Goal: Task Accomplishment & Management: Complete application form

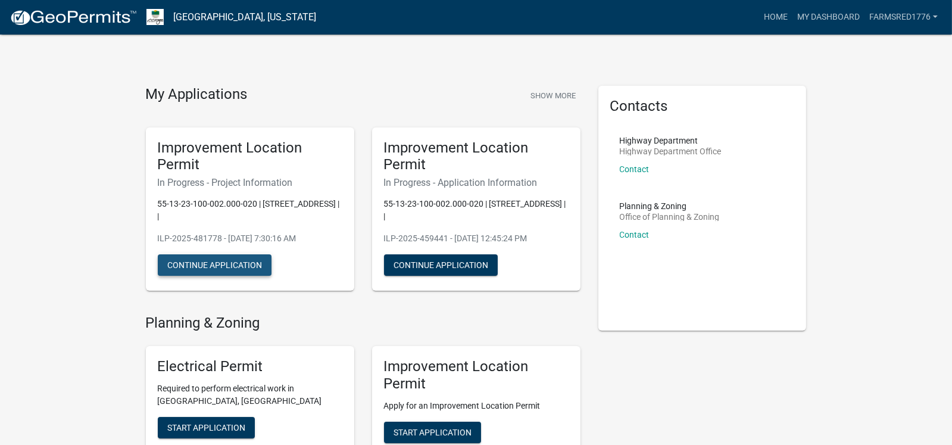
click at [195, 261] on button "Continue Application" at bounding box center [215, 264] width 114 height 21
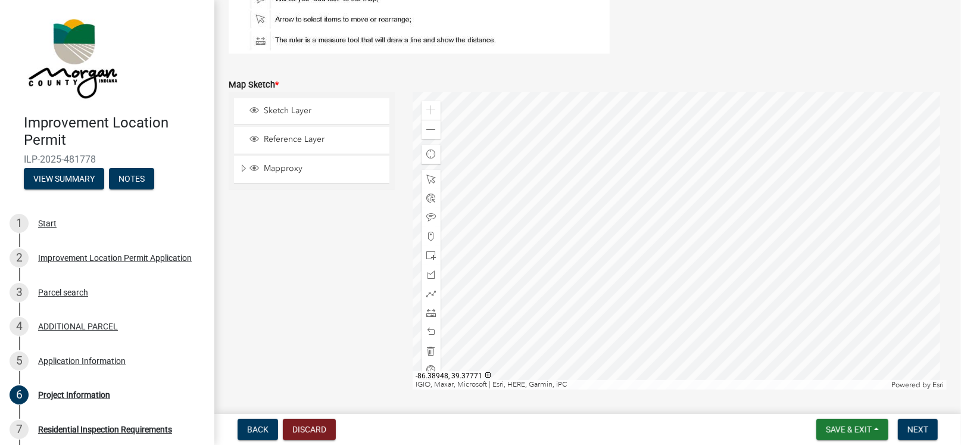
scroll to position [2222, 0]
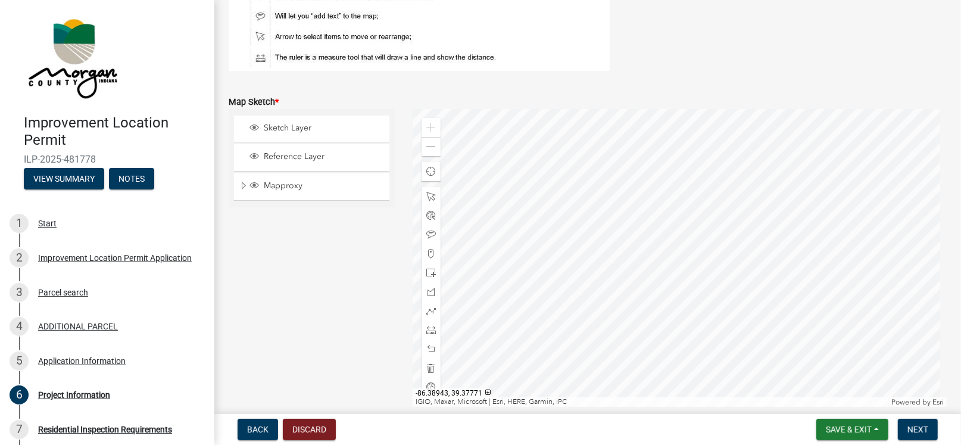
click at [583, 263] on div at bounding box center [679, 258] width 534 height 298
click at [423, 142] on div "Zoom out" at bounding box center [430, 146] width 19 height 19
click at [426, 142] on span at bounding box center [431, 147] width 10 height 10
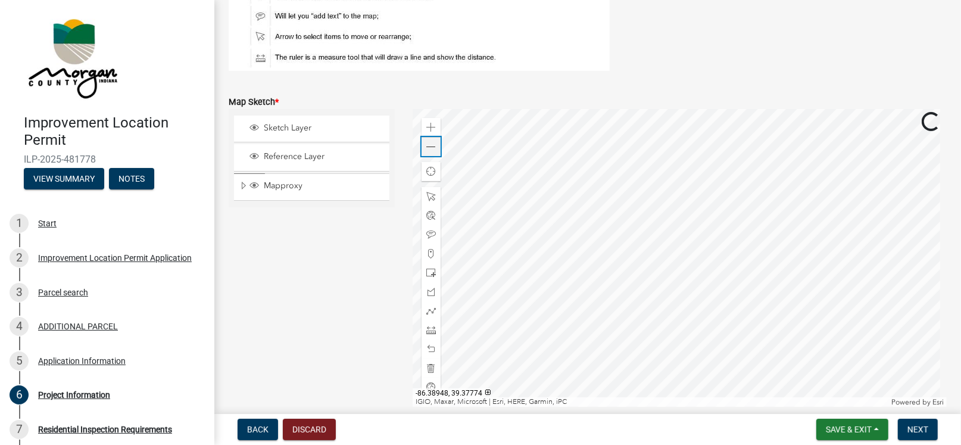
click at [426, 143] on span at bounding box center [431, 147] width 10 height 10
click at [426, 144] on span at bounding box center [431, 147] width 10 height 10
click at [426, 145] on span at bounding box center [431, 147] width 10 height 10
click at [426, 120] on div "Zoom in" at bounding box center [430, 127] width 19 height 19
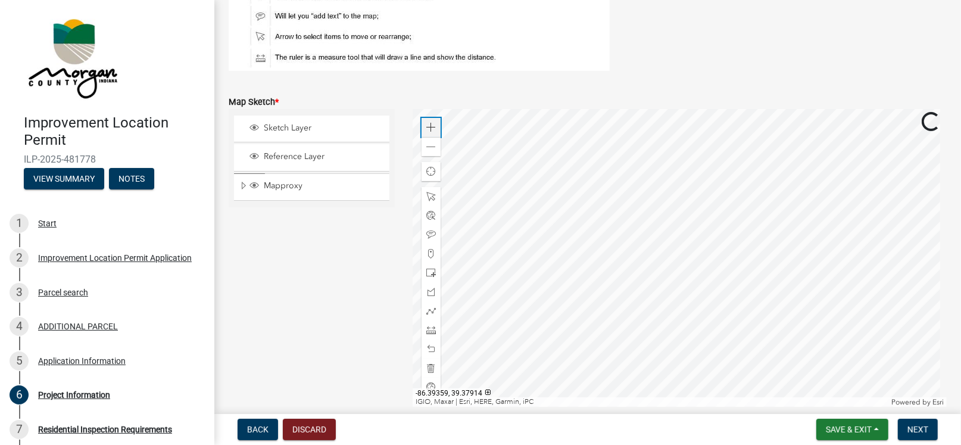
click at [426, 120] on div "Zoom in" at bounding box center [430, 127] width 19 height 19
click at [426, 121] on div "Zoom in" at bounding box center [430, 127] width 19 height 19
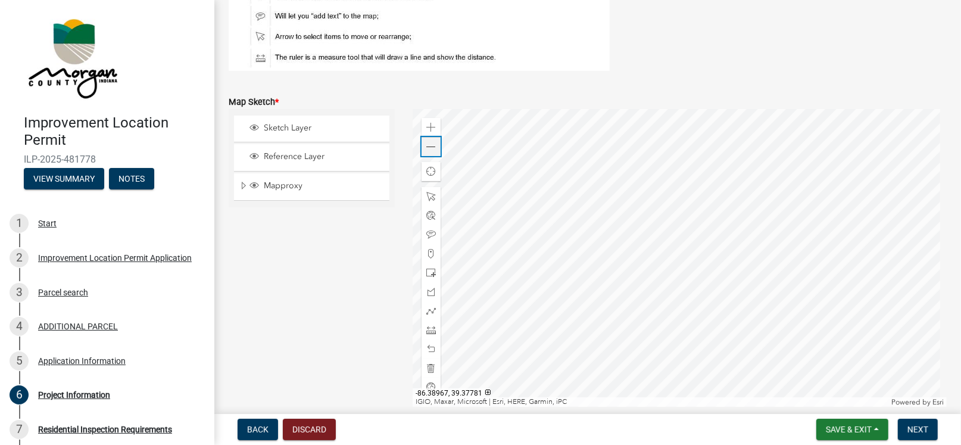
click at [429, 144] on span at bounding box center [431, 147] width 10 height 10
click at [676, 256] on div at bounding box center [679, 258] width 534 height 298
click at [428, 252] on span at bounding box center [431, 254] width 10 height 10
click at [674, 257] on div at bounding box center [679, 258] width 534 height 298
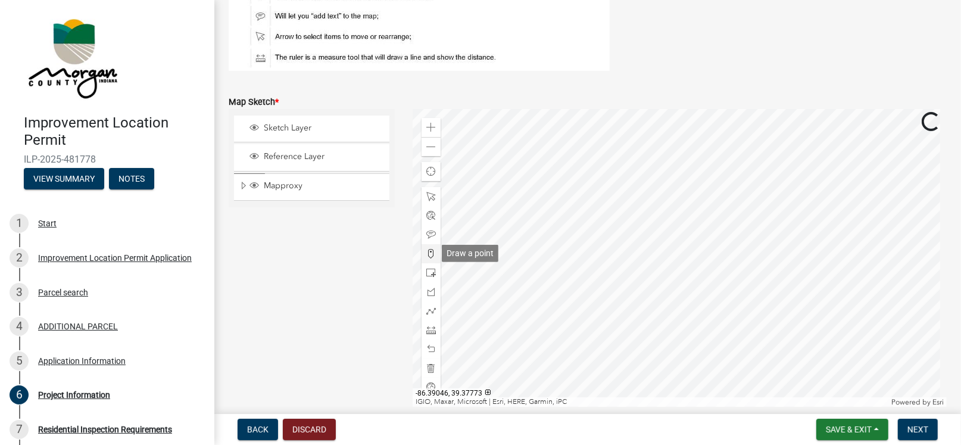
click at [430, 251] on span at bounding box center [431, 254] width 10 height 10
click at [671, 252] on div at bounding box center [679, 258] width 534 height 298
click at [689, 291] on div at bounding box center [679, 258] width 534 height 298
click at [431, 330] on span at bounding box center [431, 330] width 10 height 10
click at [700, 268] on div at bounding box center [679, 258] width 534 height 298
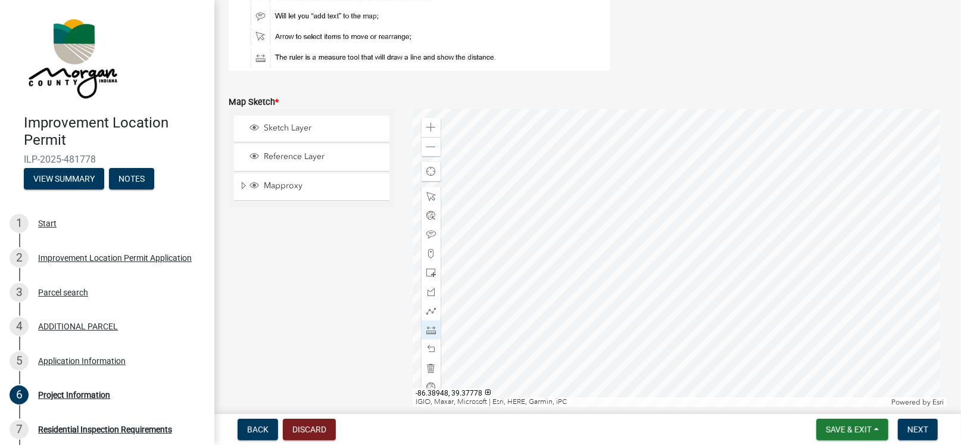
click at [695, 262] on div at bounding box center [679, 258] width 534 height 298
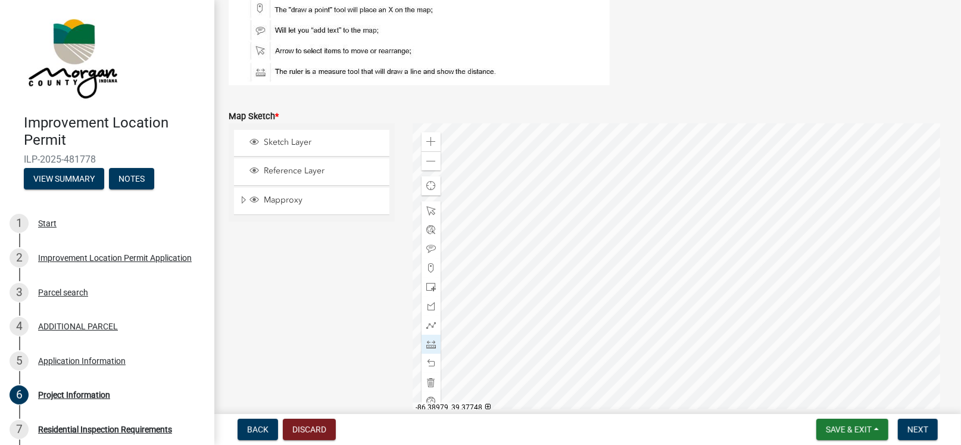
scroll to position [2197, 0]
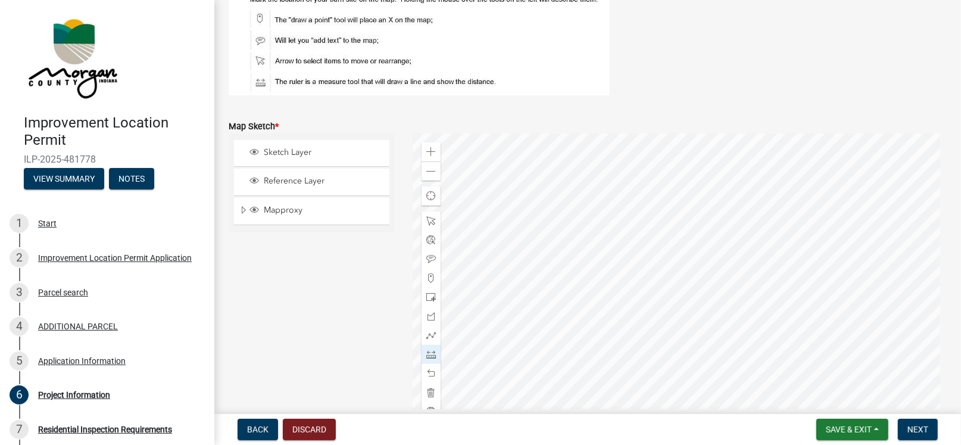
click at [678, 236] on div at bounding box center [679, 282] width 534 height 298
click at [295, 152] on span "Sketch Layer" at bounding box center [323, 152] width 124 height 11
click at [695, 236] on div at bounding box center [679, 282] width 534 height 298
click at [695, 240] on div at bounding box center [679, 282] width 534 height 298
click at [278, 211] on span "Mapproxy" at bounding box center [323, 210] width 124 height 11
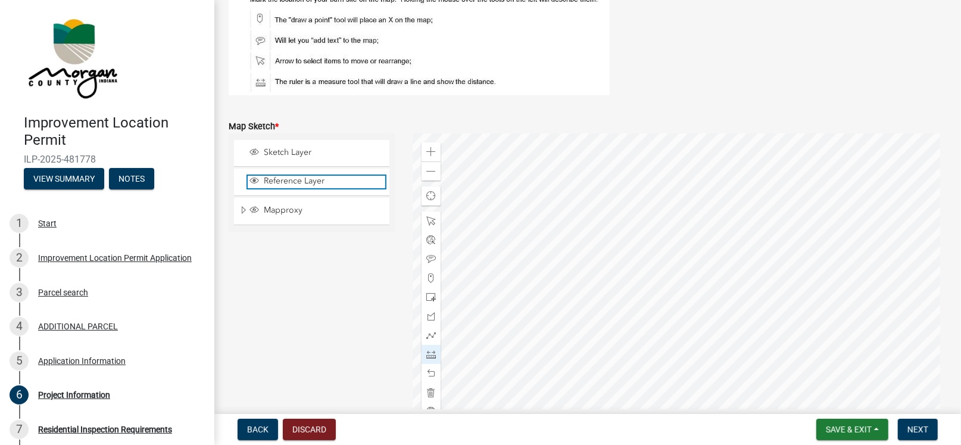
click at [285, 180] on span "Reference Layer" at bounding box center [323, 181] width 124 height 11
click at [285, 148] on span "Sketch Layer" at bounding box center [323, 152] width 124 height 11
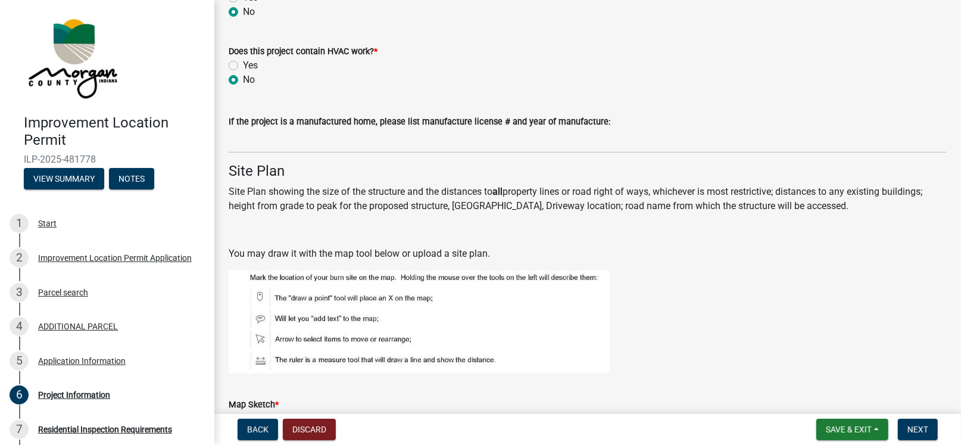
scroll to position [2058, 0]
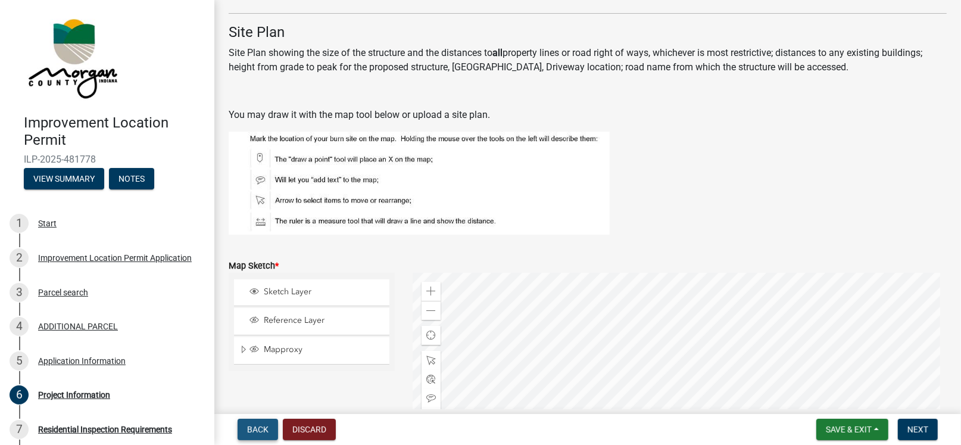
click at [245, 430] on button "Back" at bounding box center [257, 428] width 40 height 21
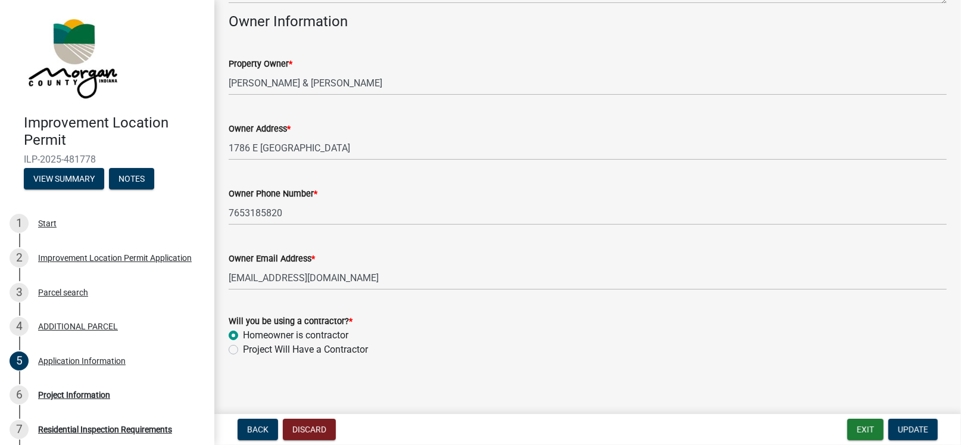
scroll to position [570, 0]
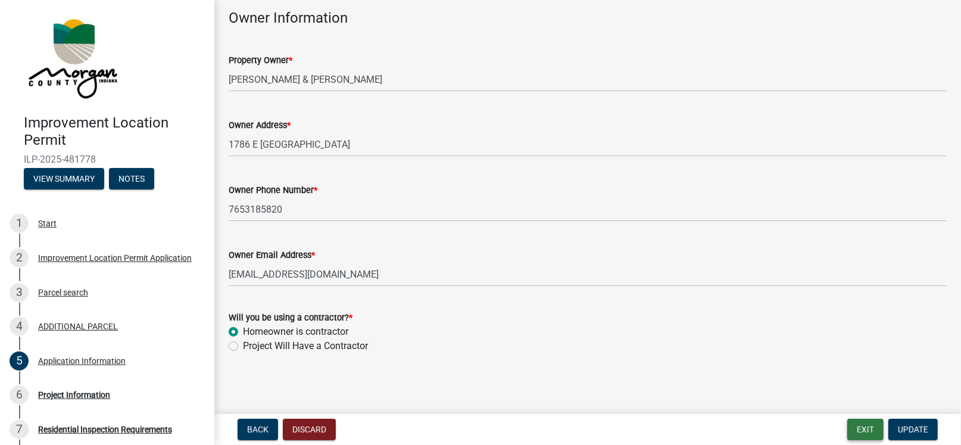
click at [862, 430] on button "Exit" at bounding box center [865, 428] width 36 height 21
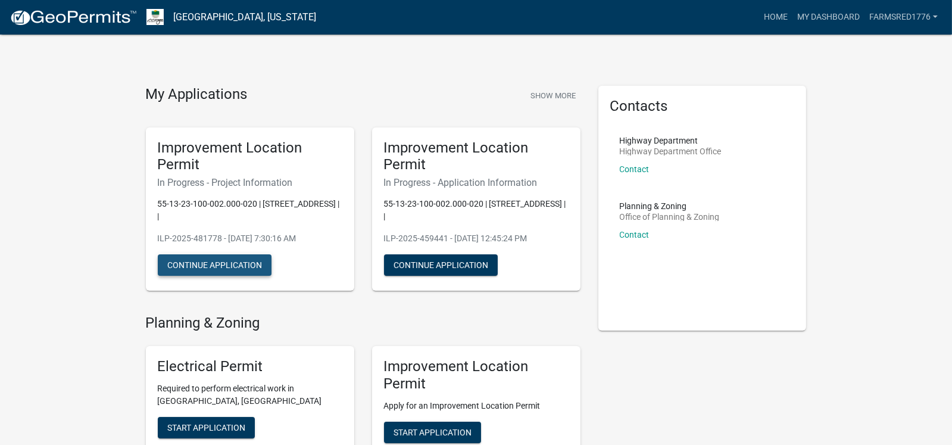
click at [192, 266] on button "Continue Application" at bounding box center [215, 264] width 114 height 21
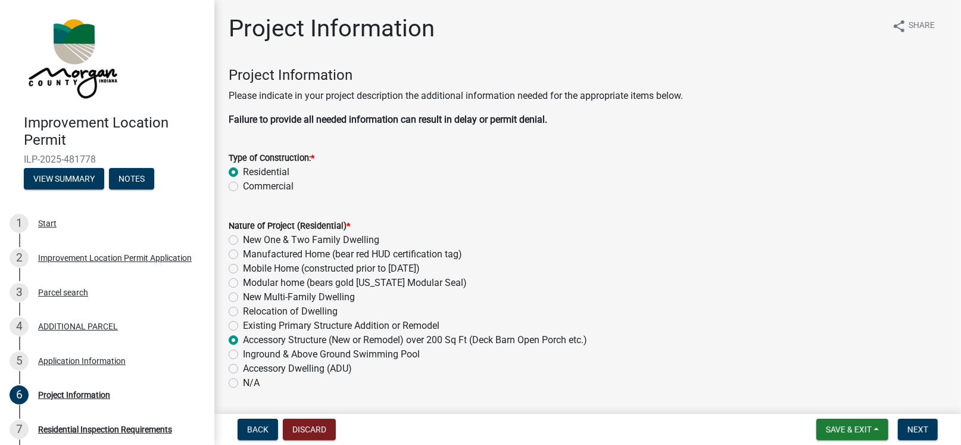
scroll to position [277, 0]
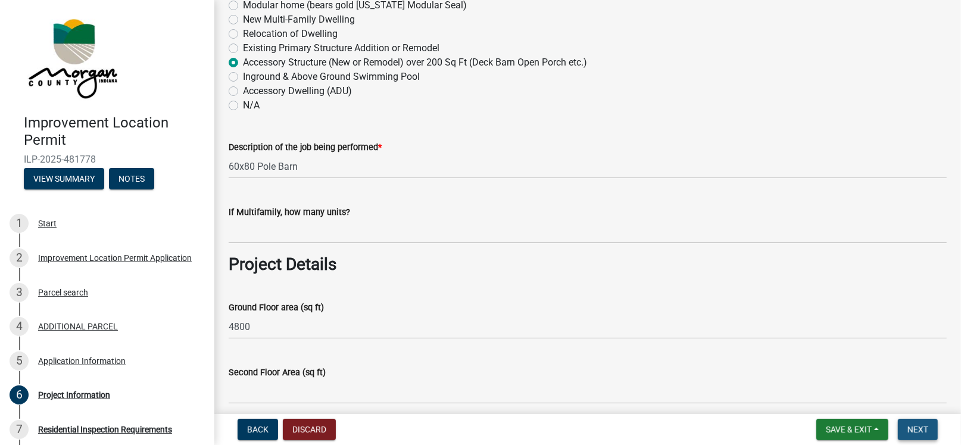
click at [925, 429] on span "Next" at bounding box center [917, 429] width 21 height 10
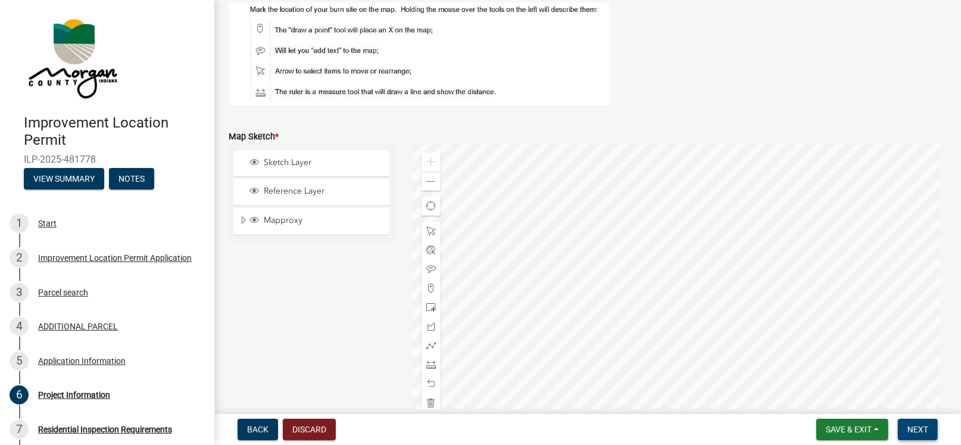
scroll to position [2222, 0]
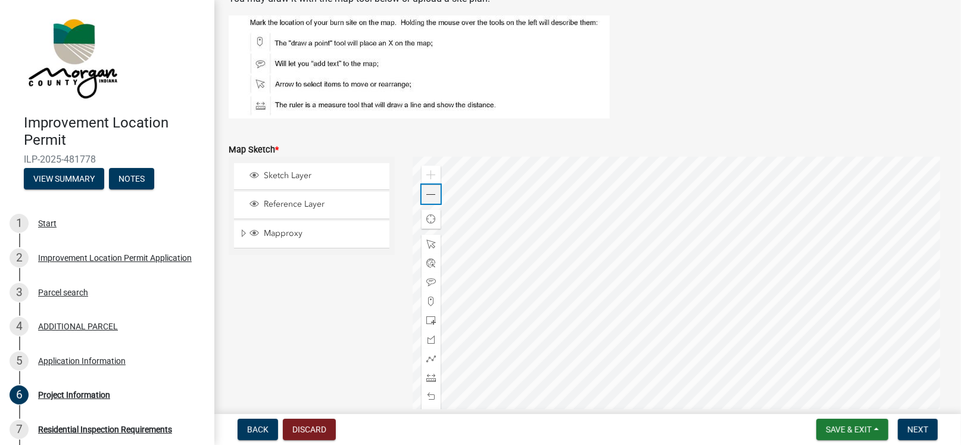
click at [426, 192] on span at bounding box center [431, 195] width 10 height 10
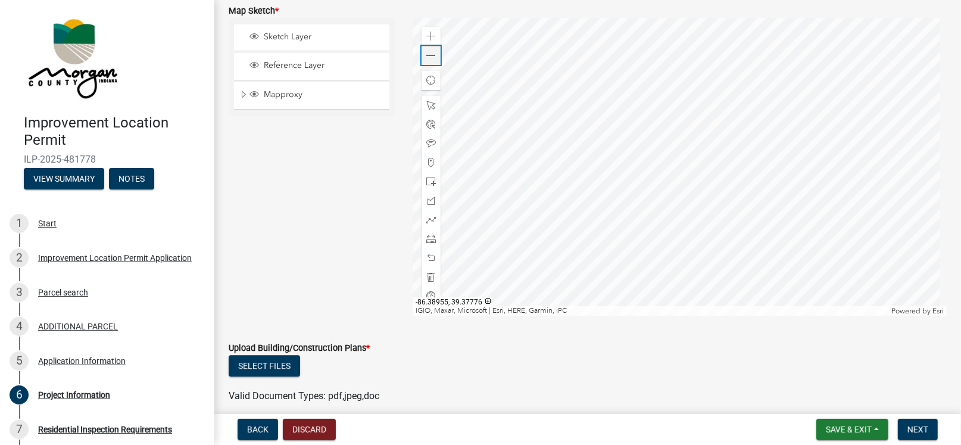
click at [426, 52] on span at bounding box center [431, 56] width 10 height 10
click at [432, 51] on span at bounding box center [431, 56] width 10 height 10
click at [428, 56] on span at bounding box center [431, 56] width 10 height 10
click at [426, 59] on span at bounding box center [431, 56] width 10 height 10
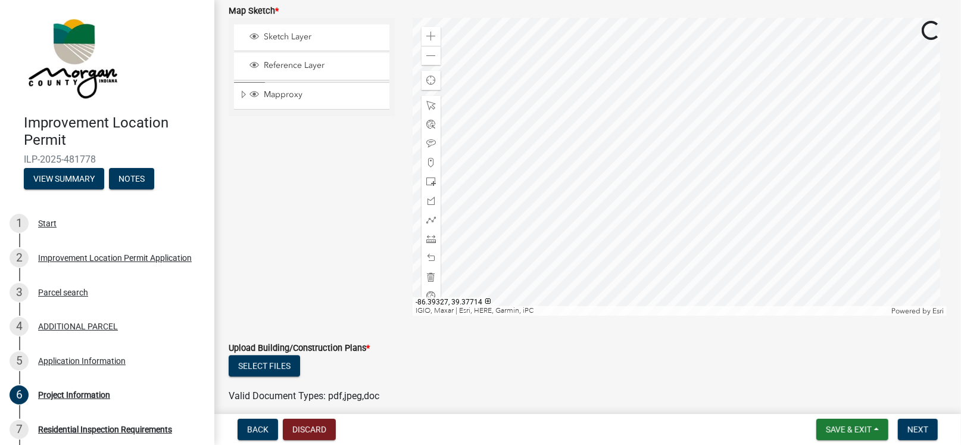
click at [574, 183] on div at bounding box center [679, 167] width 534 height 298
click at [423, 55] on div "Zoom out" at bounding box center [430, 55] width 19 height 19
click at [498, 167] on div at bounding box center [679, 167] width 534 height 298
click at [430, 34] on span at bounding box center [431, 37] width 10 height 10
click at [708, 209] on div at bounding box center [679, 167] width 534 height 298
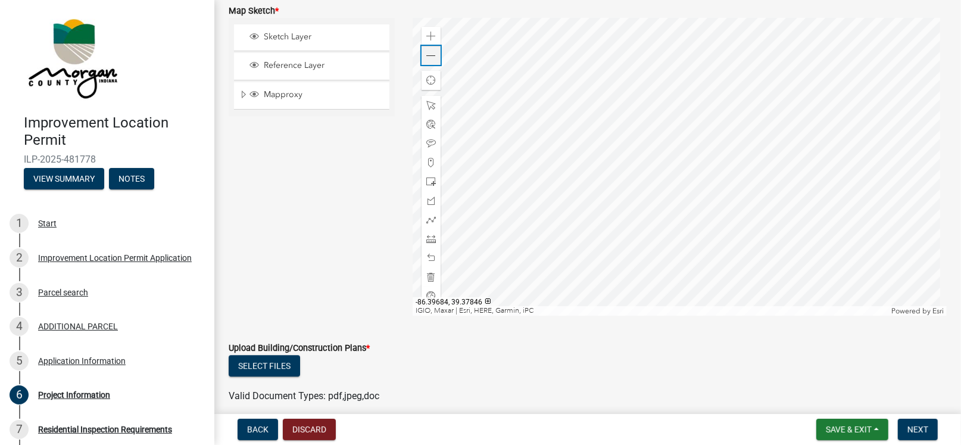
click at [427, 54] on span at bounding box center [431, 56] width 10 height 10
click at [846, 428] on span "Save & Exit" at bounding box center [848, 429] width 46 height 10
drag, startPoint x: 831, startPoint y: 398, endPoint x: 817, endPoint y: 398, distance: 14.3
click at [831, 398] on button "Save & Exit" at bounding box center [839, 398] width 95 height 29
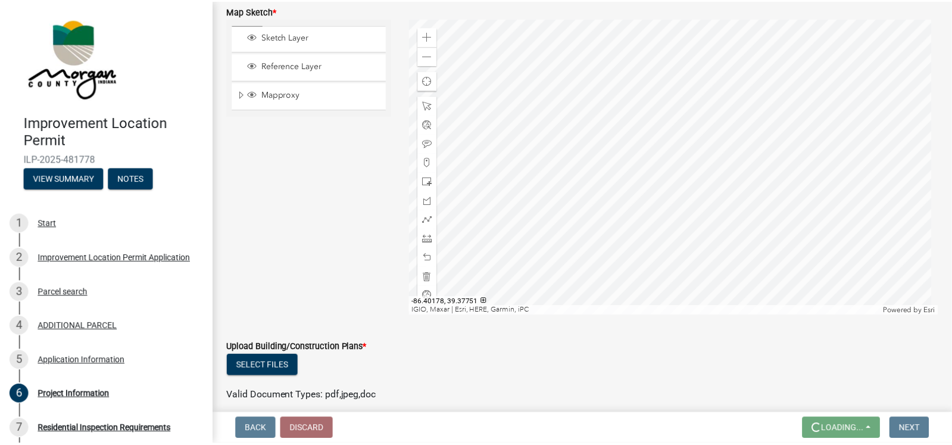
scroll to position [0, 0]
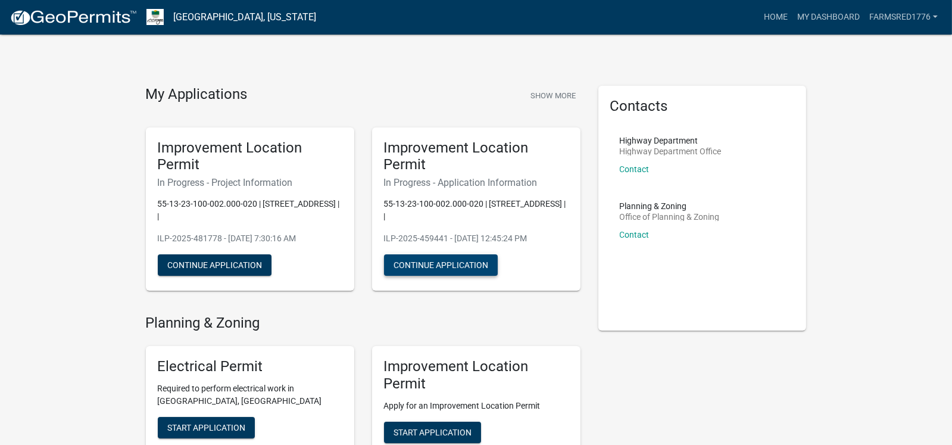
click at [452, 266] on button "Continue Application" at bounding box center [441, 264] width 114 height 21
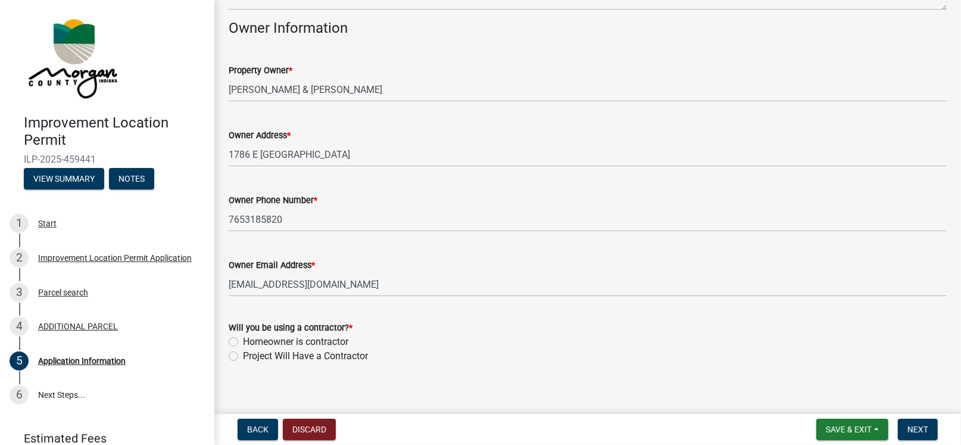
scroll to position [570, 0]
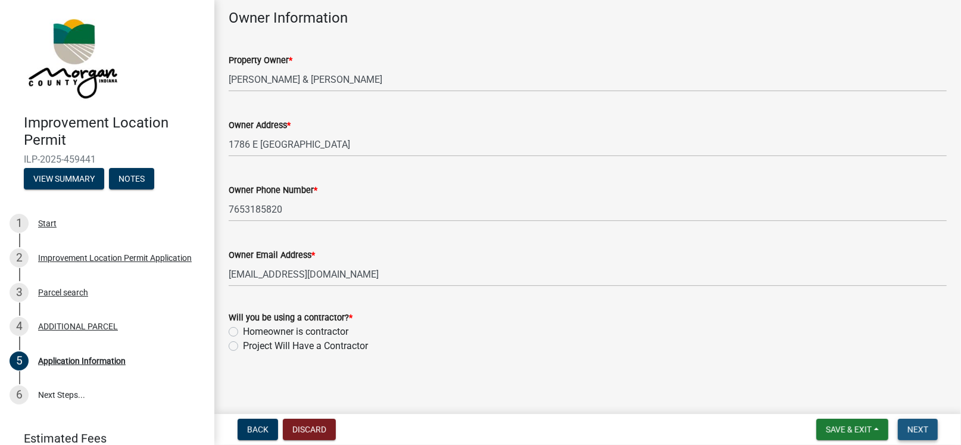
click at [916, 431] on span "Next" at bounding box center [917, 429] width 21 height 10
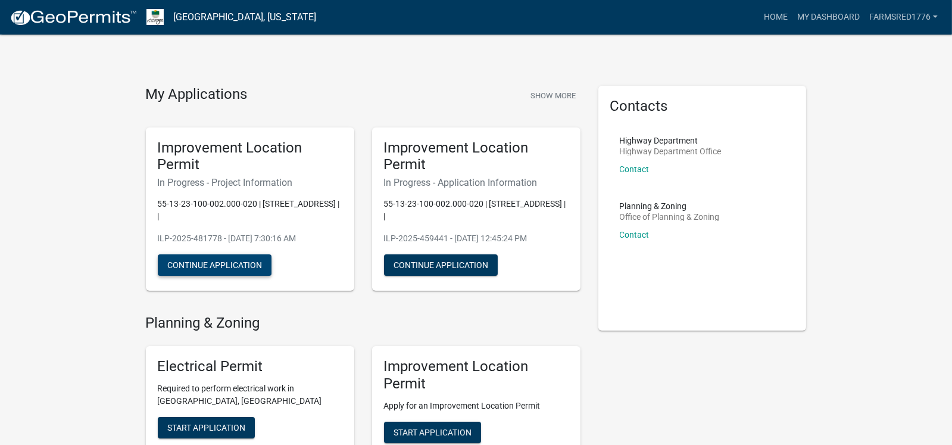
click at [230, 263] on button "Continue Application" at bounding box center [215, 264] width 114 height 21
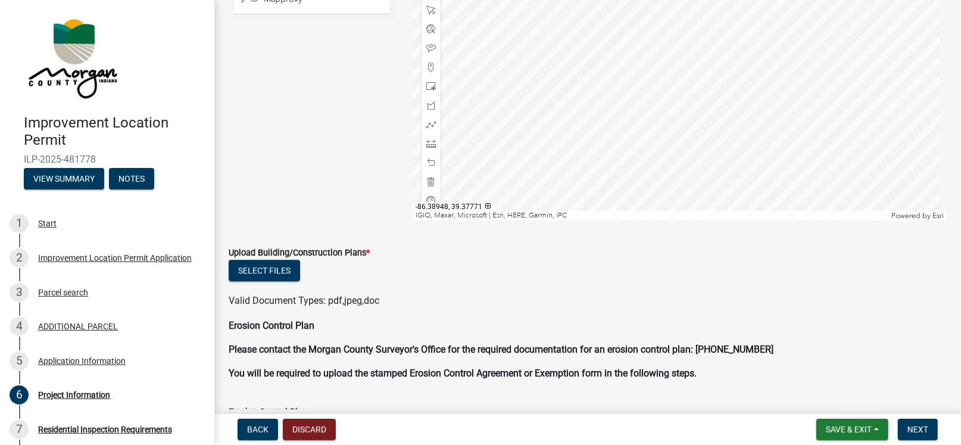
scroll to position [2614, 0]
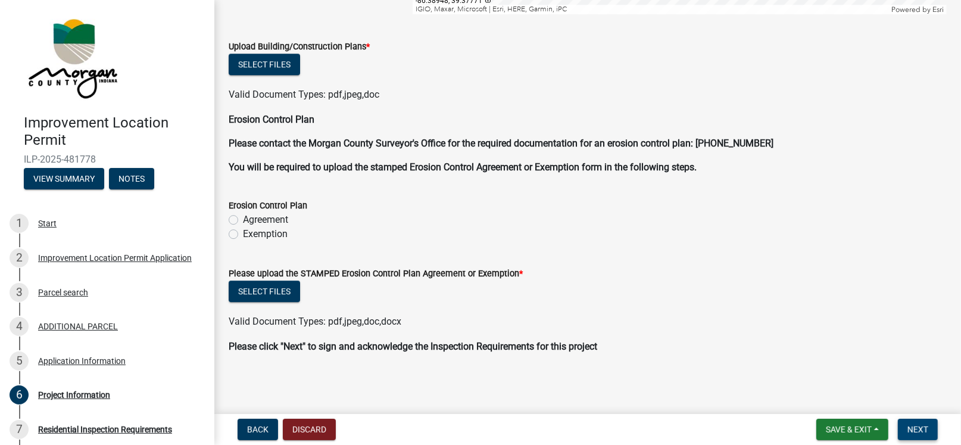
click at [920, 429] on span "Next" at bounding box center [917, 429] width 21 height 10
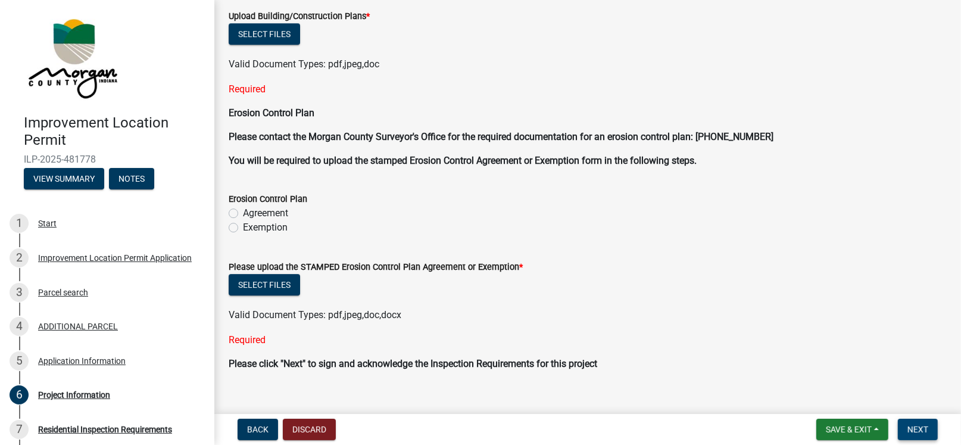
scroll to position [2709, 0]
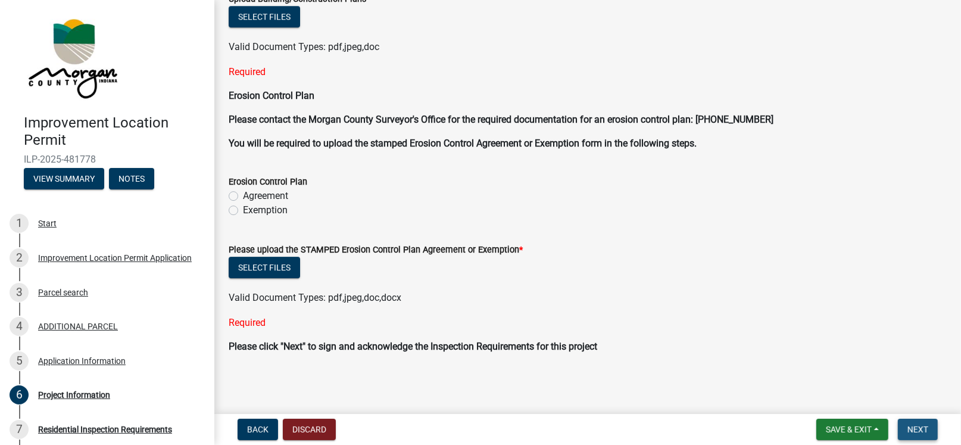
click at [916, 424] on span "Next" at bounding box center [917, 429] width 21 height 10
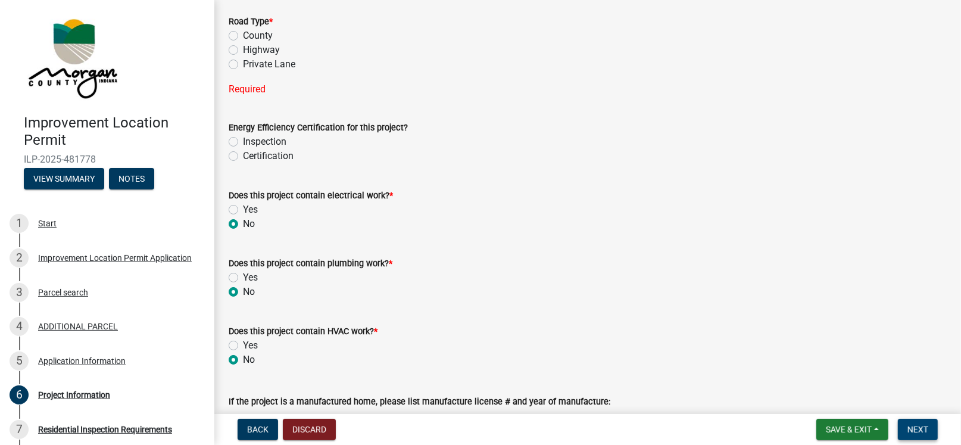
scroll to position [1459, 0]
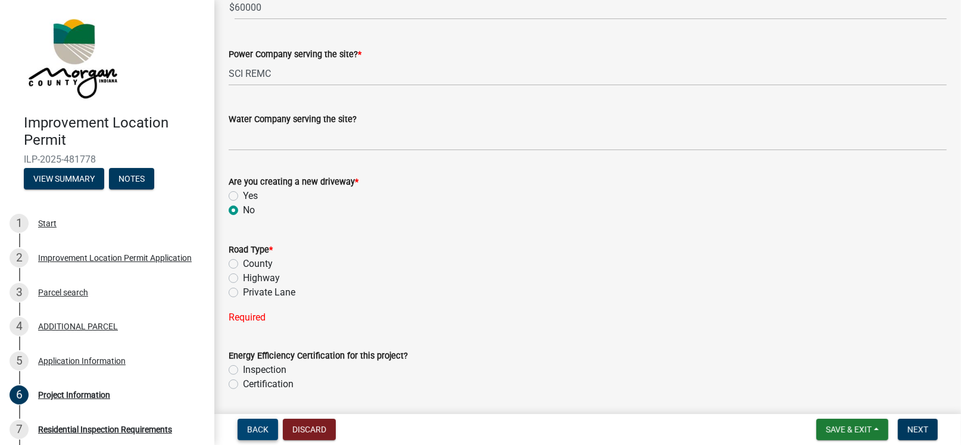
click at [259, 430] on span "Back" at bounding box center [257, 429] width 21 height 10
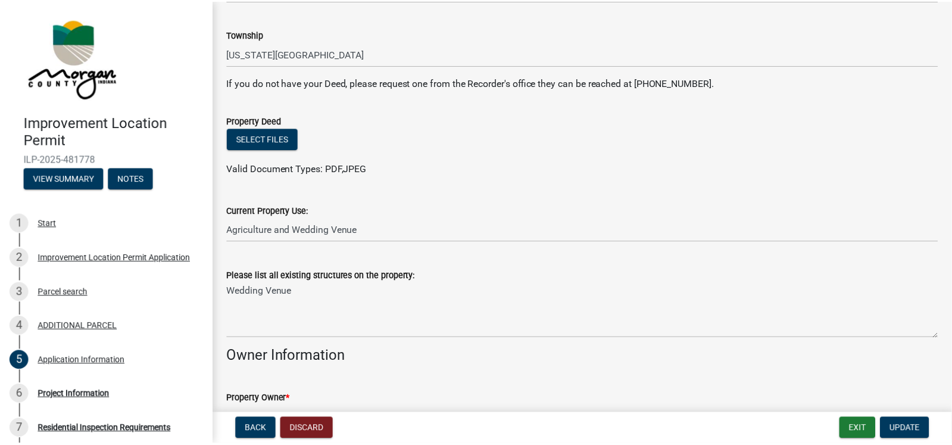
scroll to position [277, 0]
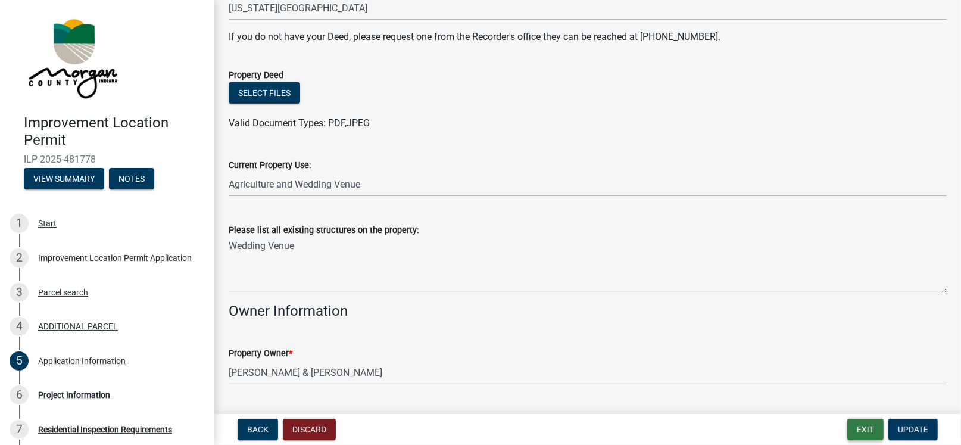
click at [864, 427] on button "Exit" at bounding box center [865, 428] width 36 height 21
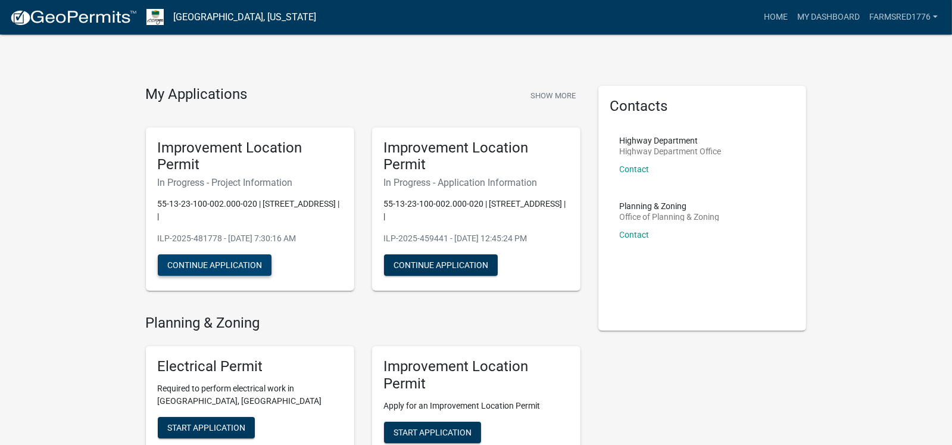
click at [206, 259] on button "Continue Application" at bounding box center [215, 264] width 114 height 21
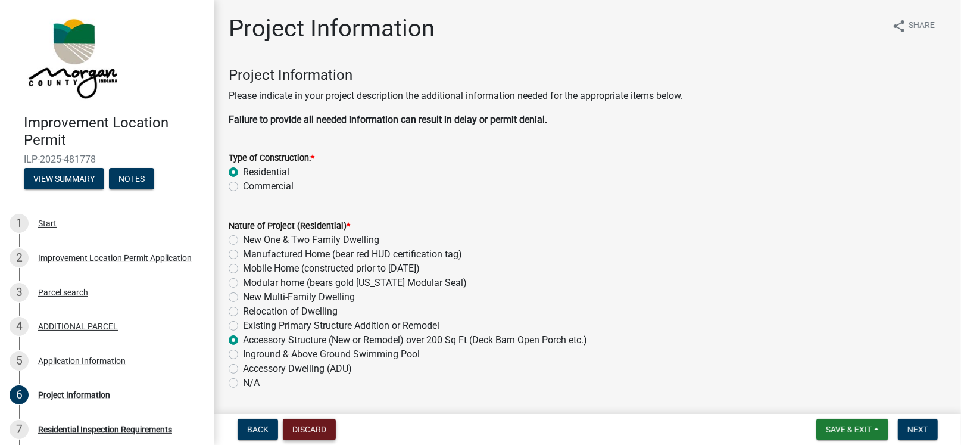
click at [309, 429] on button "Discard" at bounding box center [309, 428] width 53 height 21
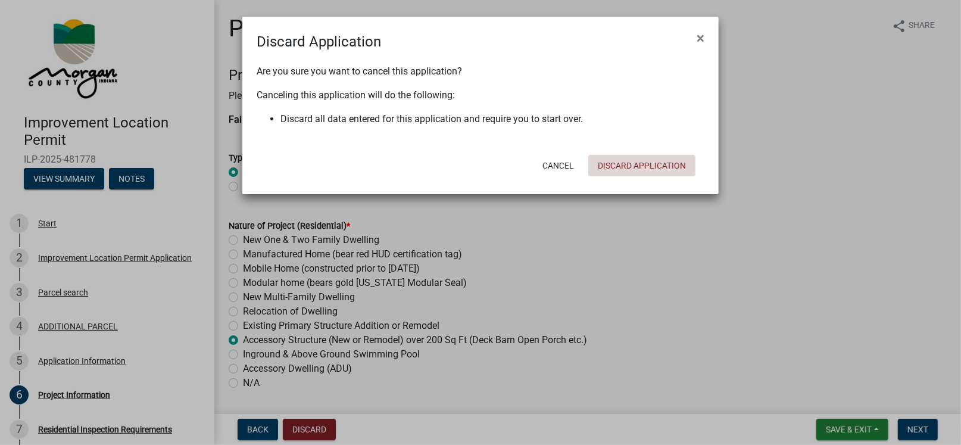
click at [620, 162] on button "Discard Application" at bounding box center [641, 165] width 107 height 21
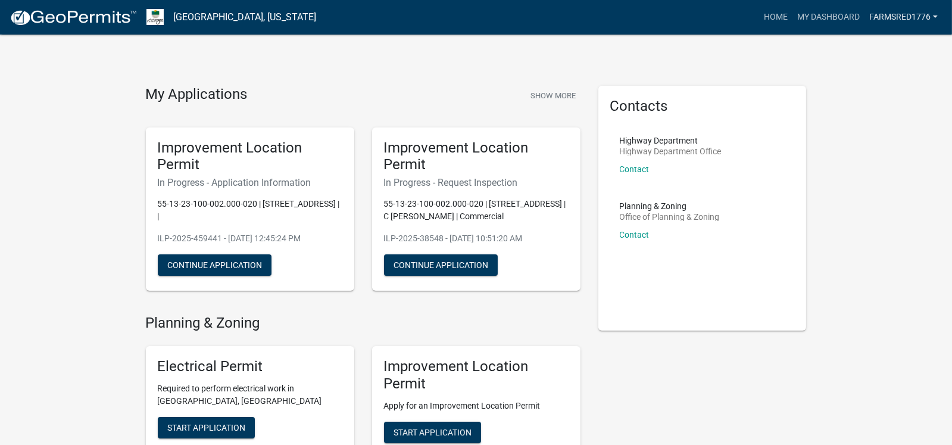
click at [932, 18] on link "farmsRed1776" at bounding box center [903, 17] width 78 height 23
click at [875, 49] on link "Account" at bounding box center [894, 49] width 95 height 29
click at [890, 20] on link "farmsRed1776" at bounding box center [903, 17] width 78 height 23
click at [882, 48] on link "Account" at bounding box center [894, 49] width 95 height 29
click at [442, 265] on button "Continue Application" at bounding box center [441, 264] width 114 height 21
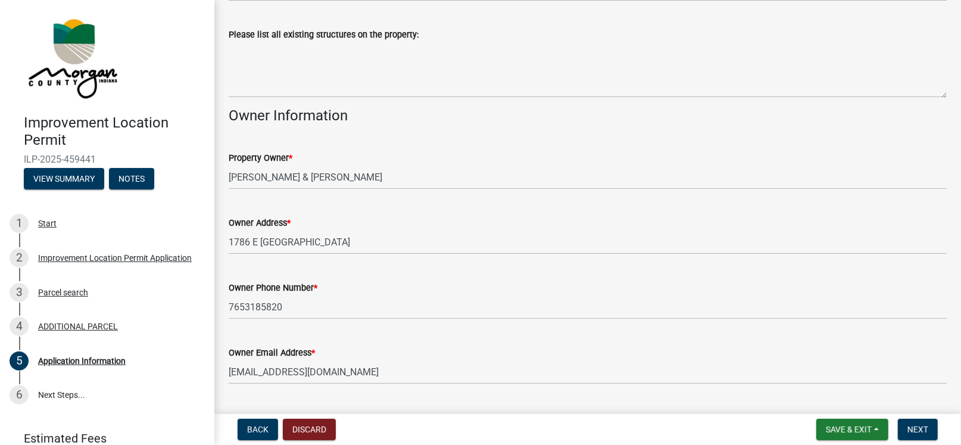
scroll to position [570, 0]
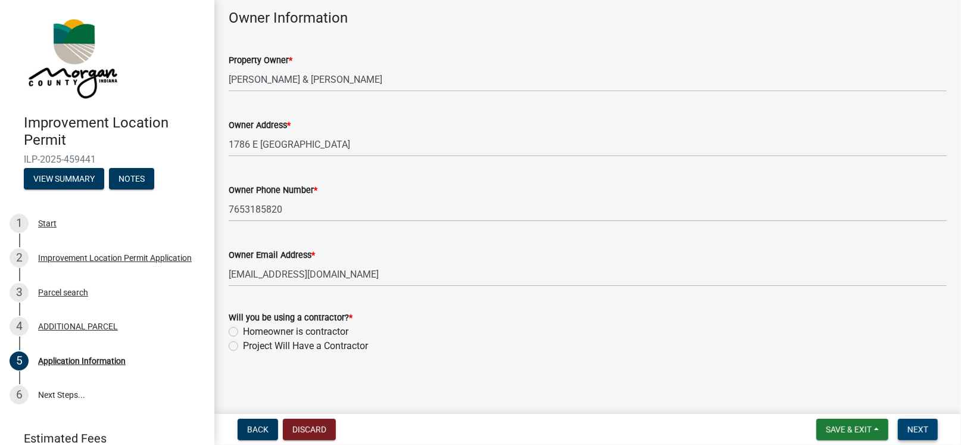
click at [922, 424] on span "Next" at bounding box center [917, 429] width 21 height 10
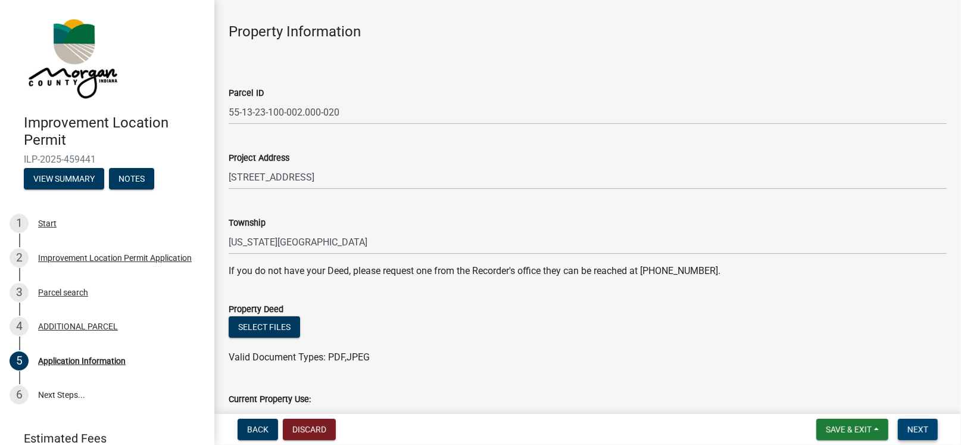
scroll to position [0, 0]
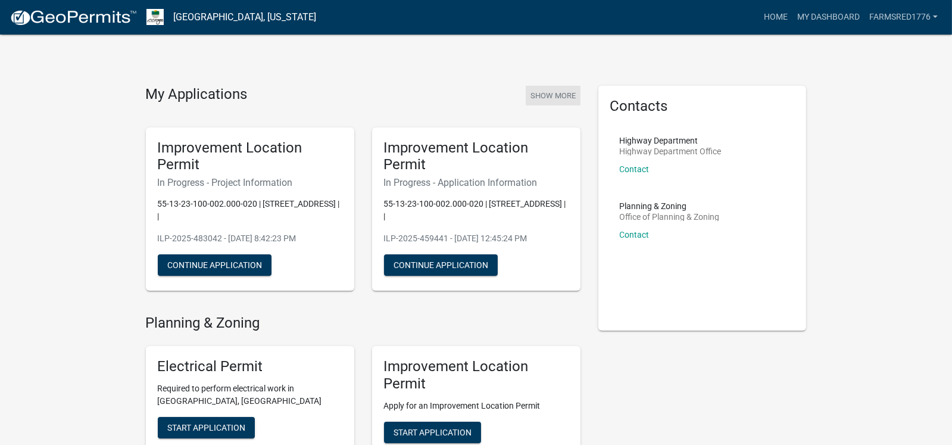
click at [562, 95] on button "Show More" at bounding box center [552, 96] width 55 height 20
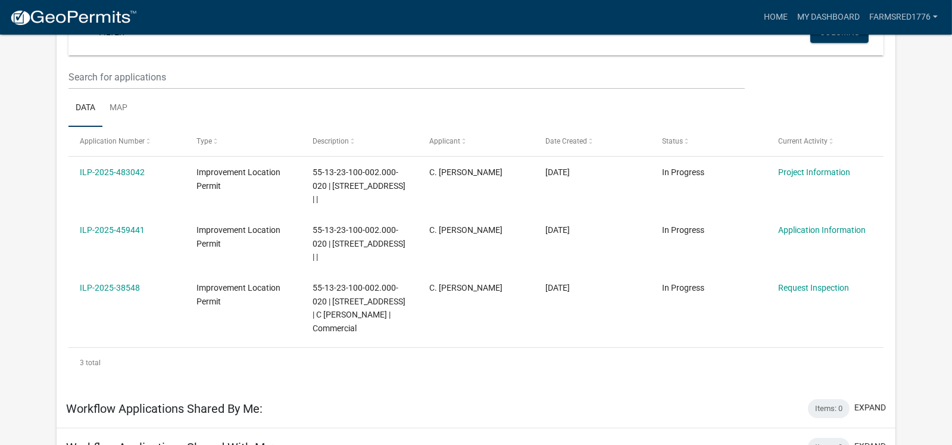
scroll to position [118, 0]
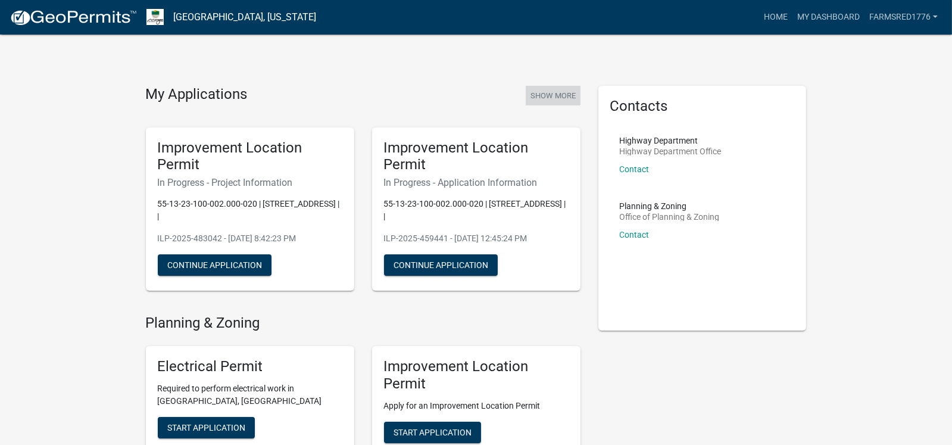
click at [562, 95] on button "Show More" at bounding box center [552, 96] width 55 height 20
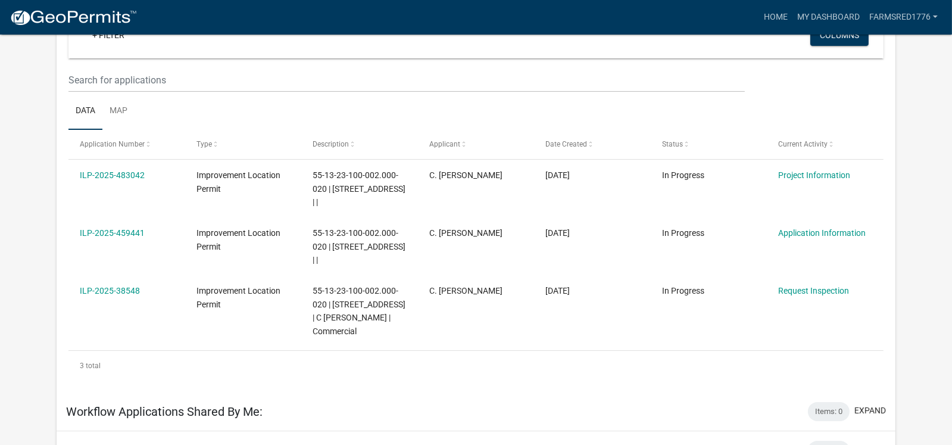
scroll to position [118, 0]
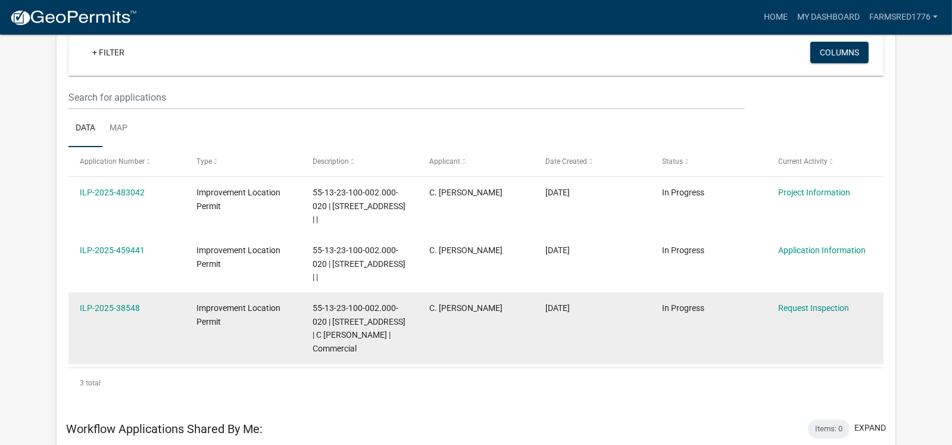
click at [159, 313] on div "ILP-2025-38548" at bounding box center [126, 308] width 93 height 14
click at [122, 306] on link "ILP-2025-38548" at bounding box center [110, 308] width 60 height 10
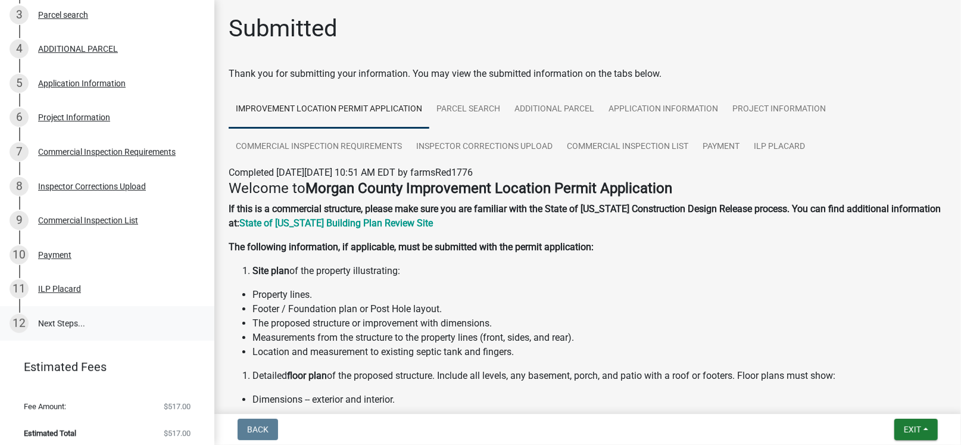
scroll to position [283, 0]
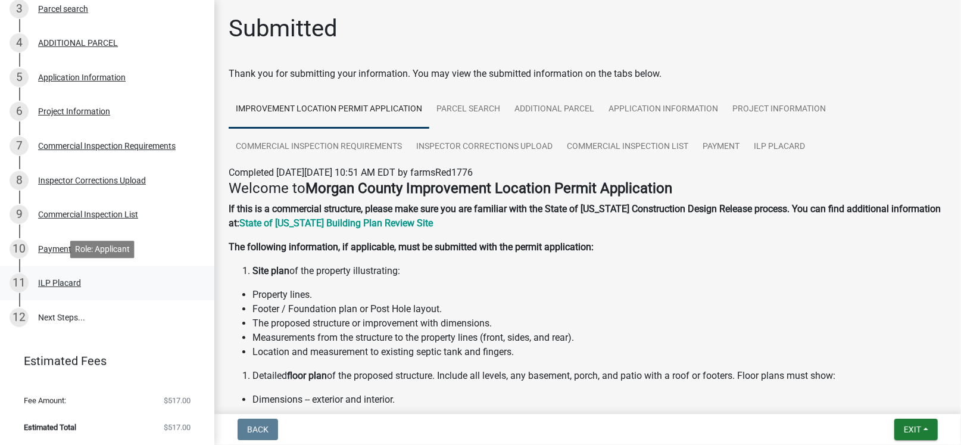
click at [52, 283] on div "ILP Placard" at bounding box center [59, 283] width 43 height 8
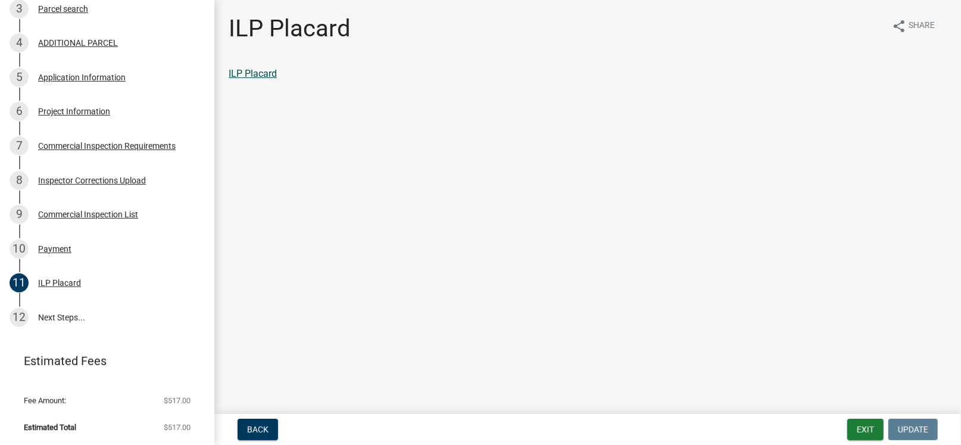
click at [248, 72] on link "ILP Placard" at bounding box center [253, 73] width 48 height 11
